Goal: Task Accomplishment & Management: Manage account settings

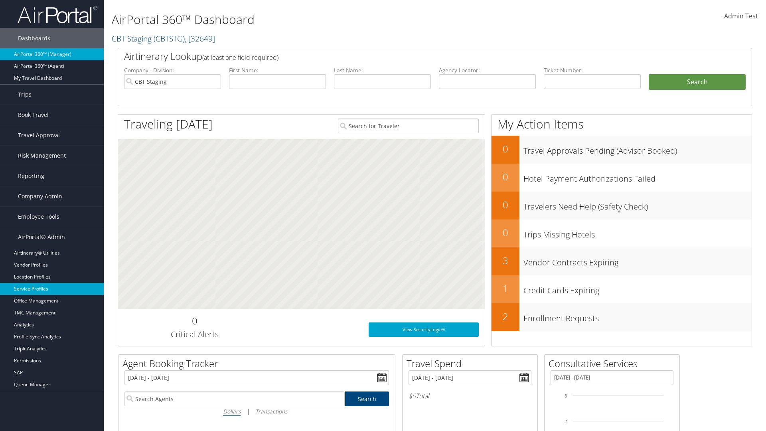
click at [52, 289] on link "Service Profiles" at bounding box center [52, 289] width 104 height 12
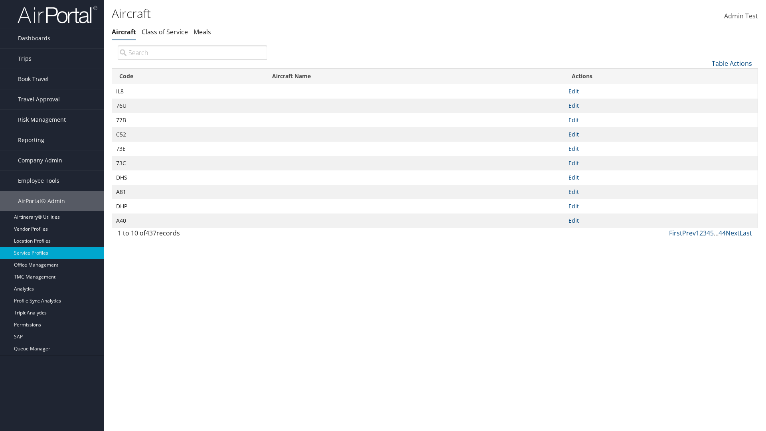
click at [188, 76] on th "Code" at bounding box center [188, 77] width 153 height 16
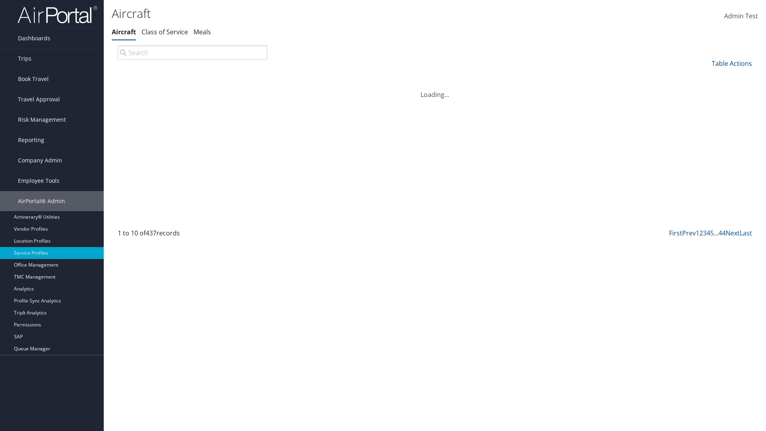
click at [188, 76] on th "Code" at bounding box center [188, 77] width 153 height 16
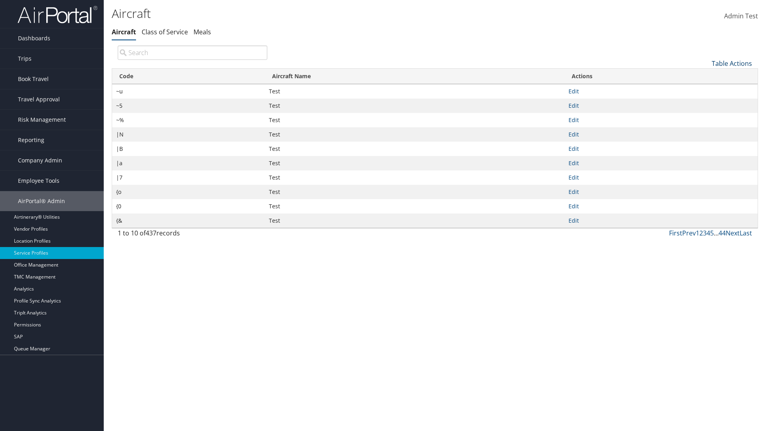
click at [731, 63] on link "Table Actions" at bounding box center [731, 63] width 40 height 9
click at [705, 90] on link "25" at bounding box center [704, 90] width 105 height 14
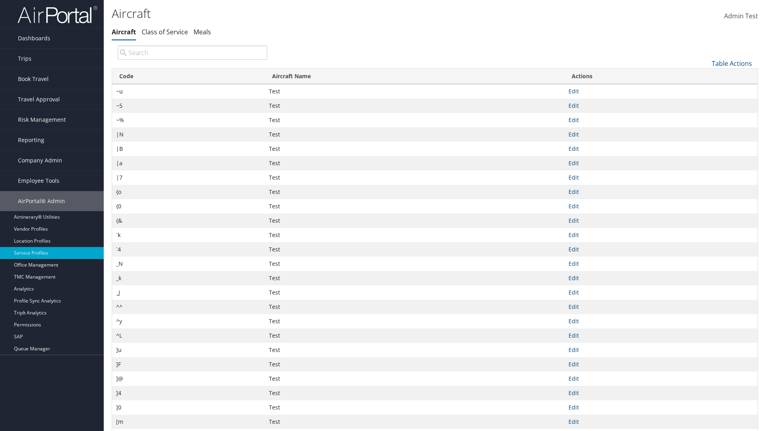
scroll to position [26, 0]
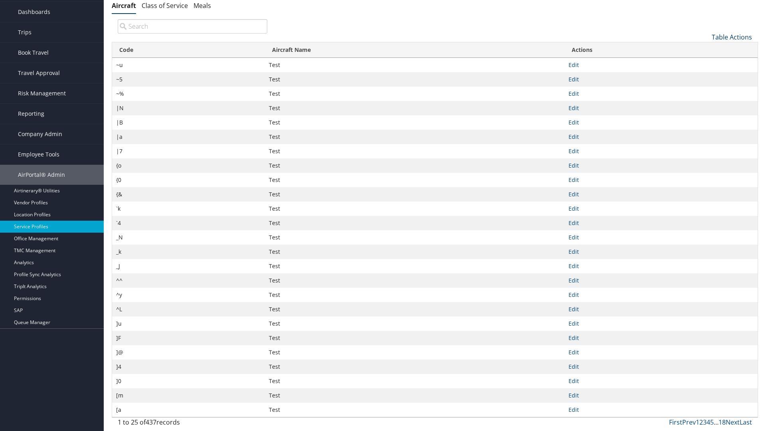
click at [731, 37] on link "Table Actions" at bounding box center [731, 37] width 40 height 9
click at [705, 90] on link "Page Length" at bounding box center [704, 90] width 105 height 14
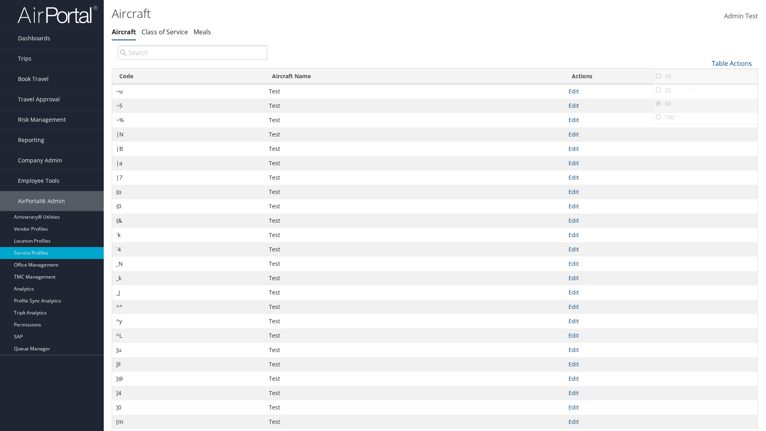
scroll to position [59, 0]
